Goal: Navigation & Orientation: Find specific page/section

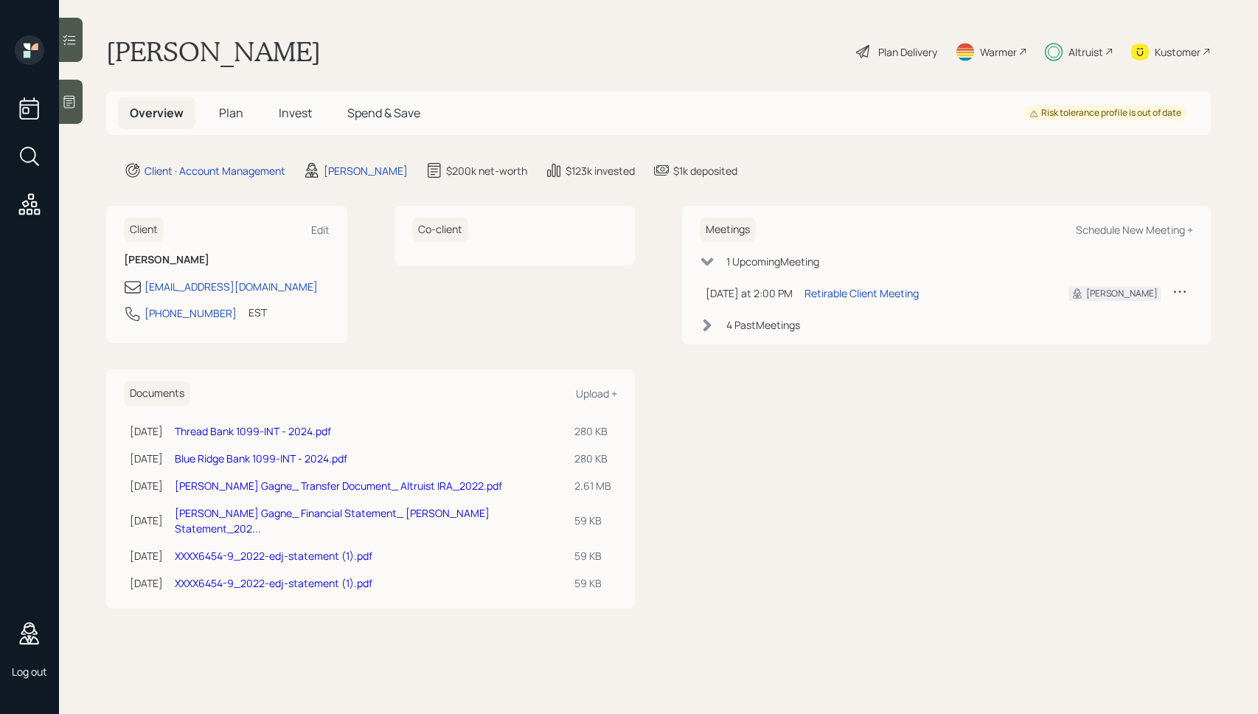
click at [372, 127] on h5 "Spend & Save" at bounding box center [384, 113] width 97 height 32
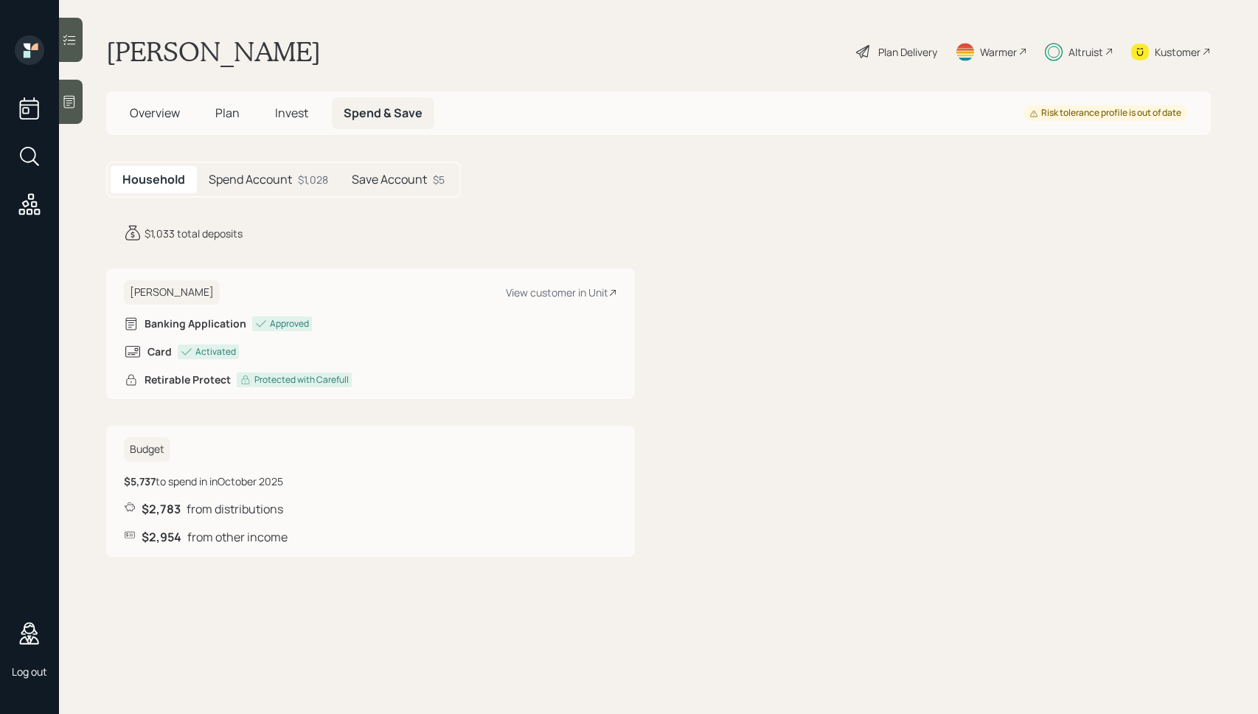
click at [285, 180] on h5 "Spend Account" at bounding box center [250, 180] width 83 height 14
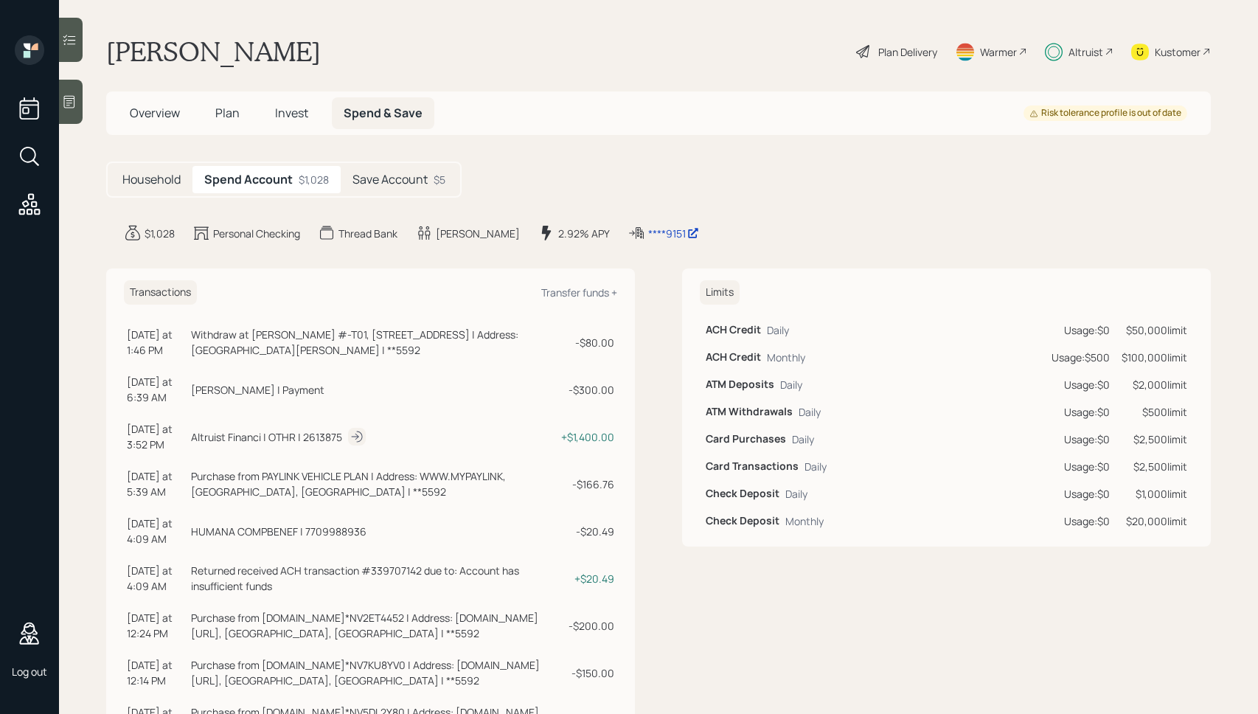
click at [147, 110] on span "Overview" at bounding box center [155, 113] width 50 height 16
